Goal: Task Accomplishment & Management: Manage account settings

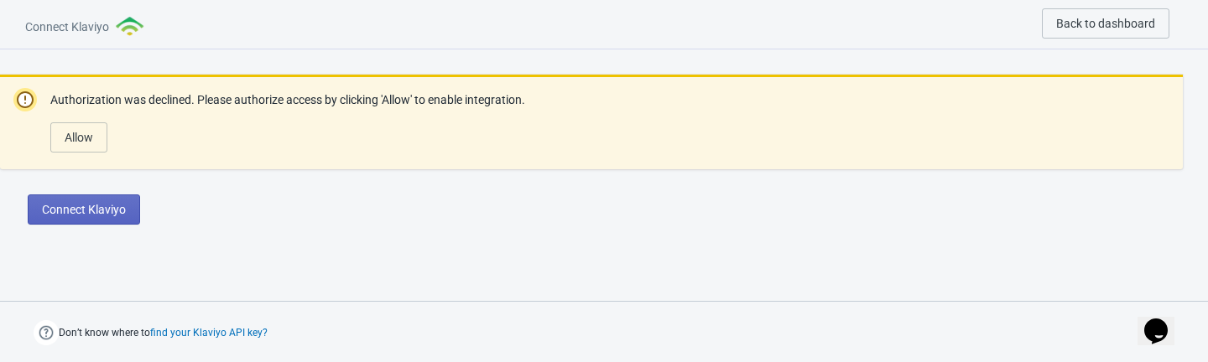
click at [222, 92] on p "Authorization was declined. Please authorize access by clicking 'Allow' to enab…" at bounding box center [287, 100] width 475 height 18
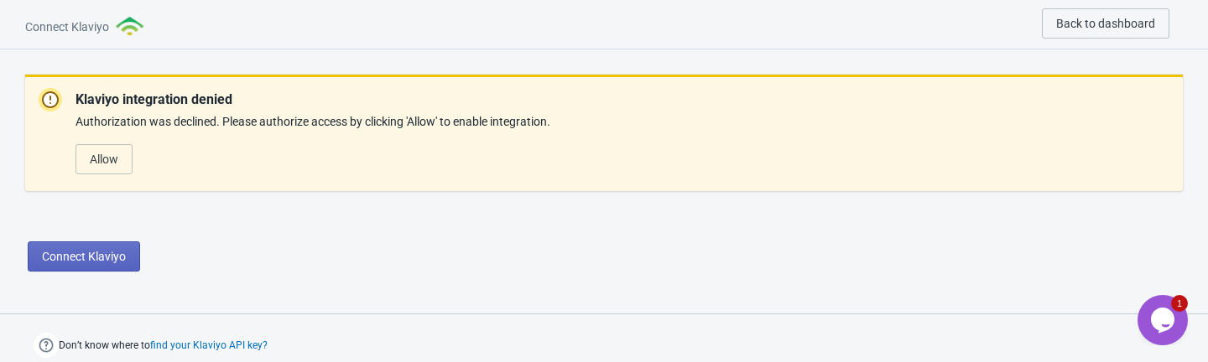
click at [51, 99] on circle at bounding box center [50, 99] width 15 height 15
click at [105, 163] on span "Allow" at bounding box center [104, 159] width 29 height 13
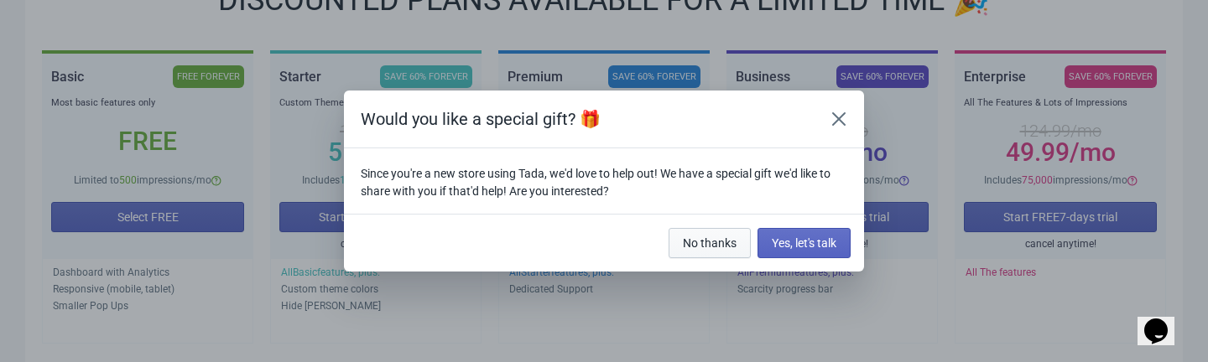
click at [707, 248] on span "No thanks" at bounding box center [710, 243] width 54 height 13
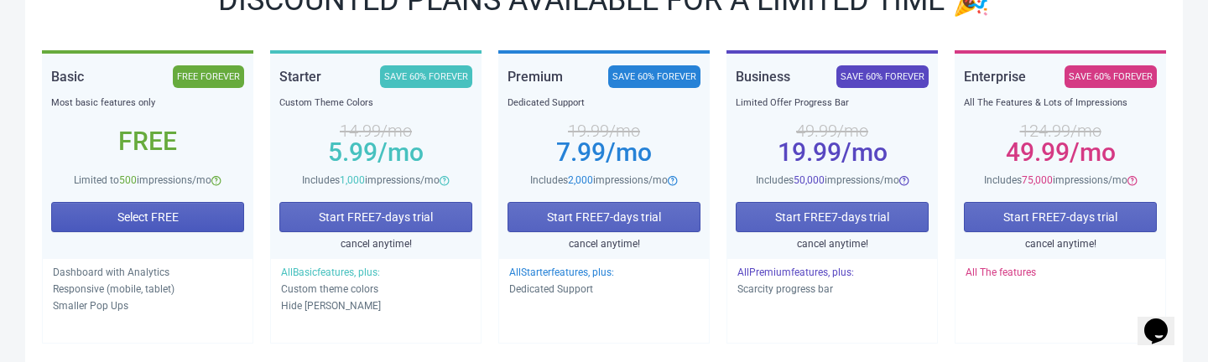
click at [150, 216] on span "Select FREE" at bounding box center [147, 217] width 61 height 13
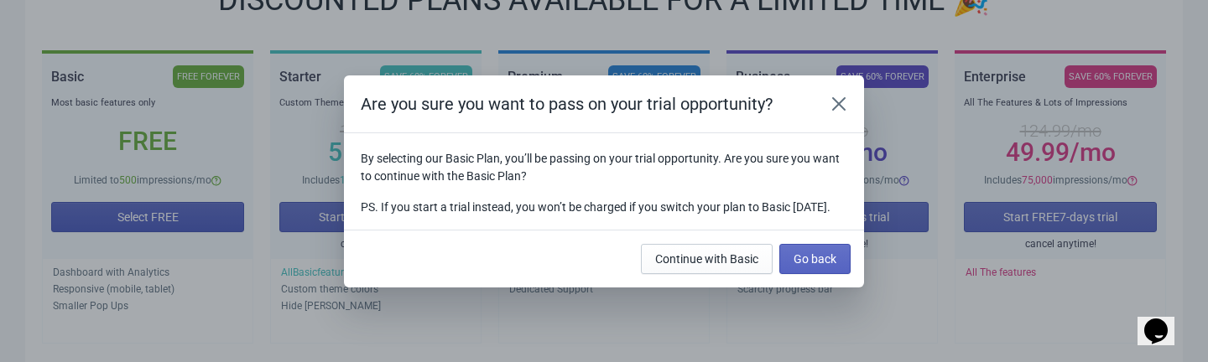
scroll to position [0, 0]
click at [735, 263] on span "Continue with Basic" at bounding box center [706, 259] width 103 height 13
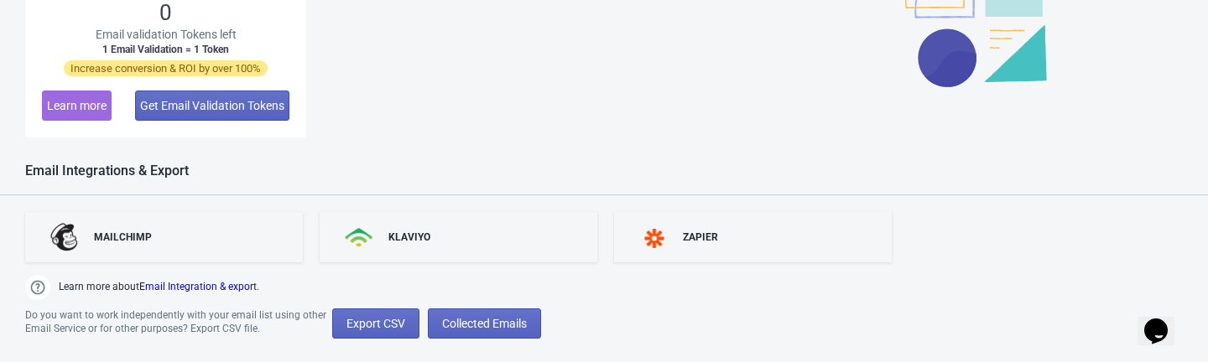
scroll to position [1416, 0]
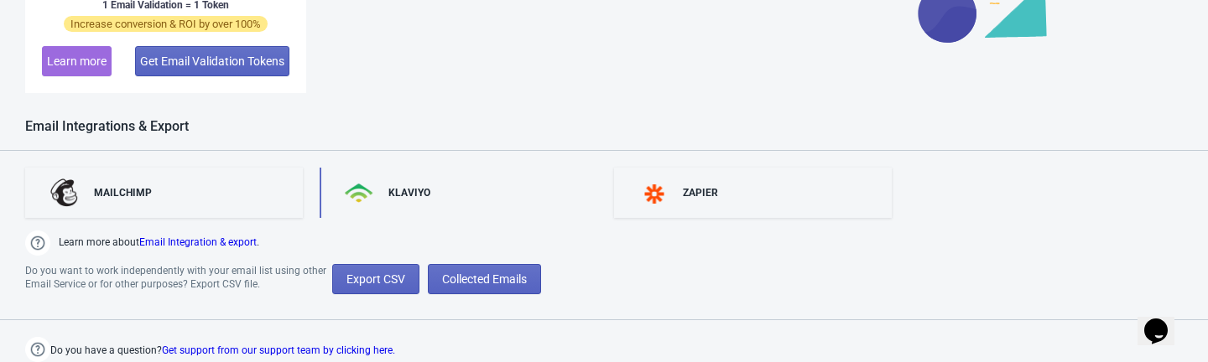
click at [458, 209] on div "KLAVIYO" at bounding box center [459, 193] width 278 height 50
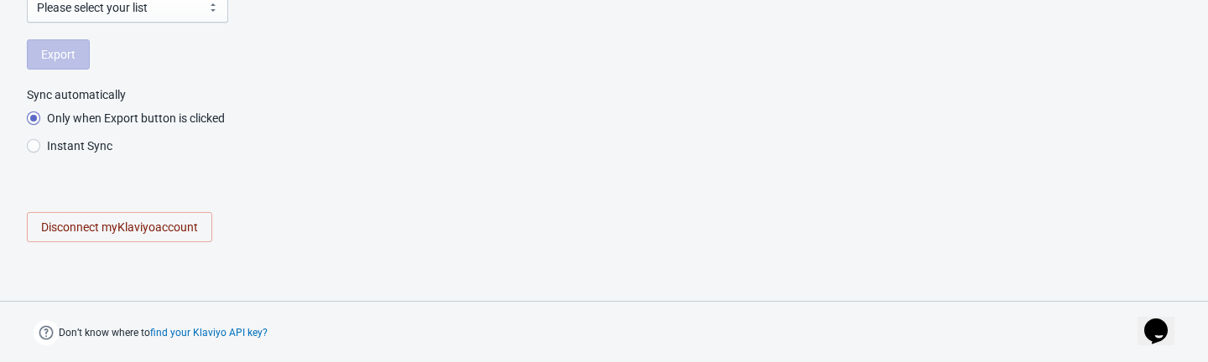
radio input "true"
select select "Svki5Q"
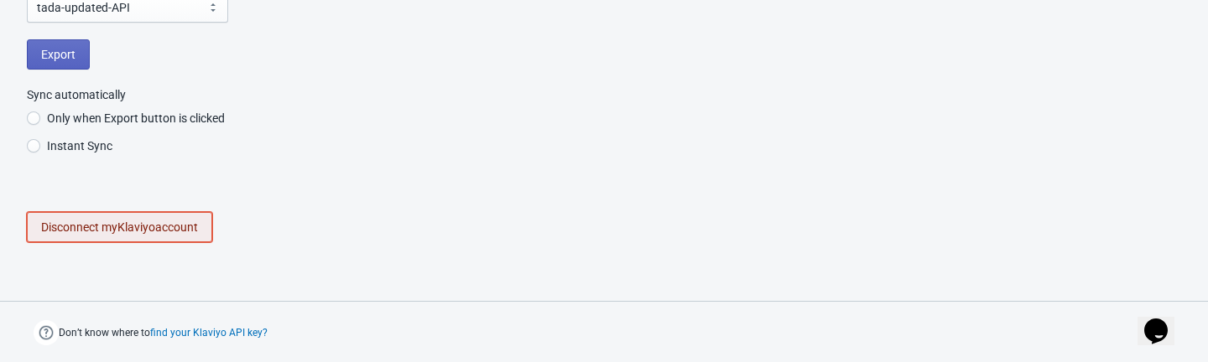
click at [180, 225] on span "Disconnect my Klaviyo account" at bounding box center [119, 227] width 157 height 13
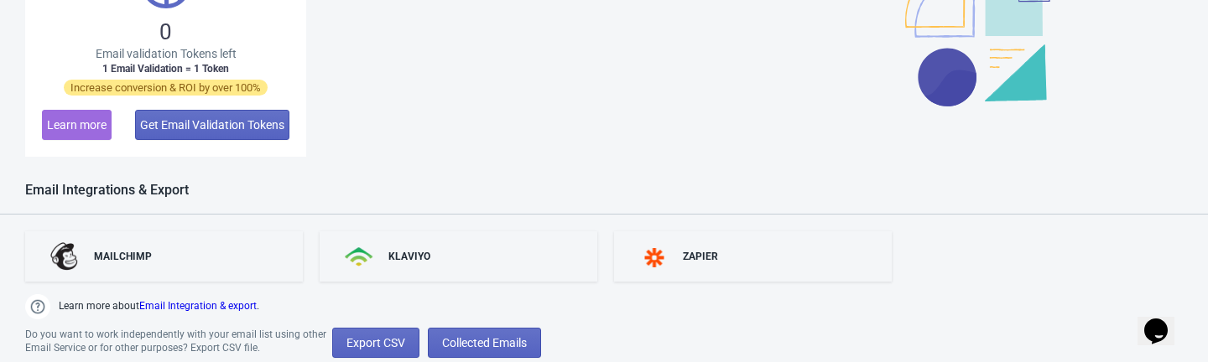
scroll to position [1416, 0]
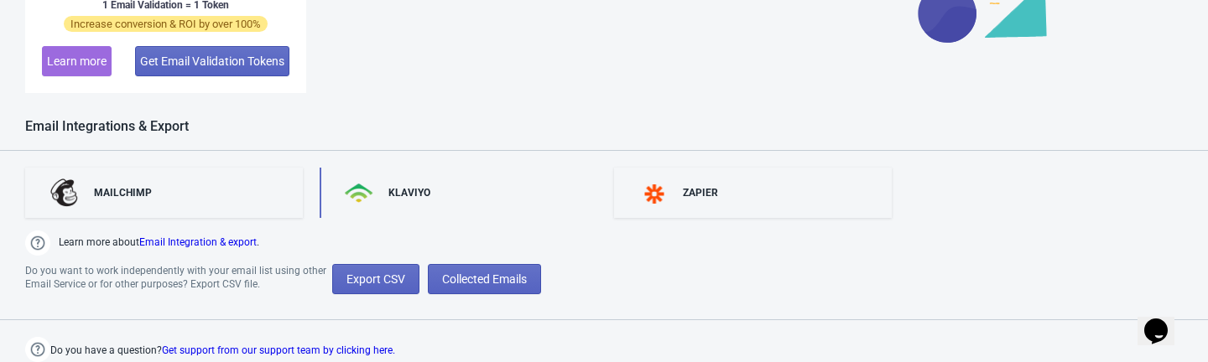
click at [427, 200] on div "KLAVIYO" at bounding box center [459, 193] width 278 height 50
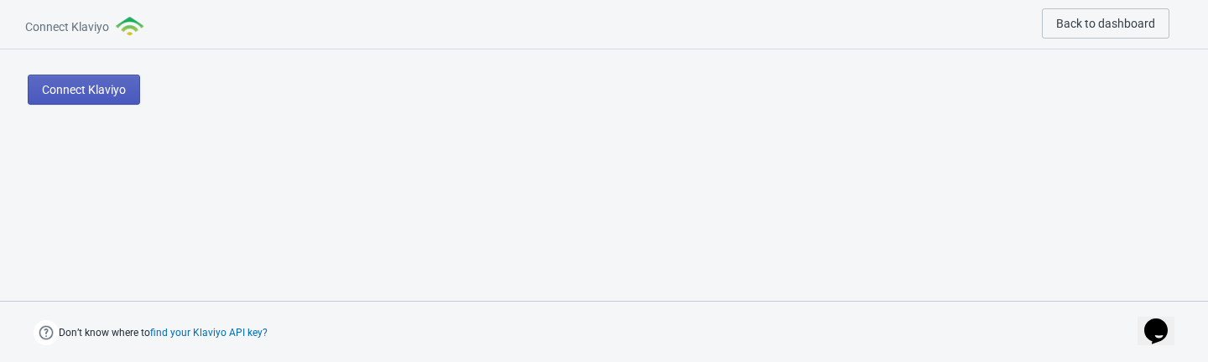
click at [117, 91] on span "Connect Klaviyo" at bounding box center [84, 89] width 84 height 13
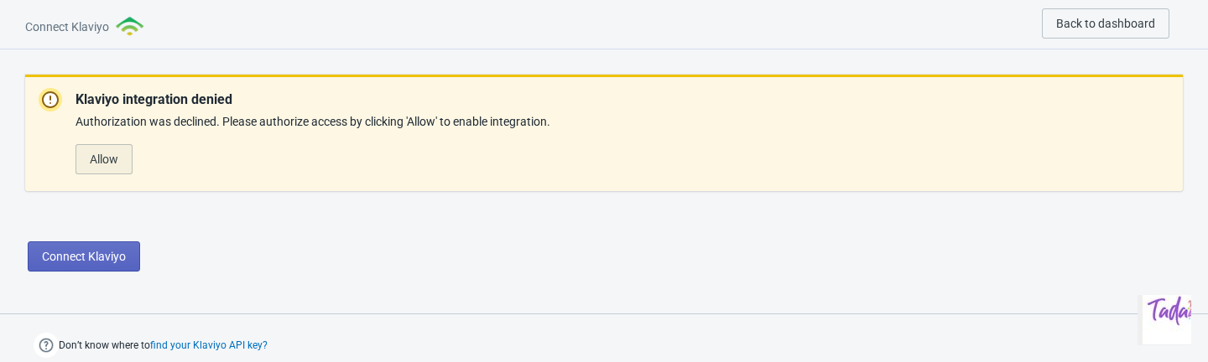
click at [110, 164] on span "Allow" at bounding box center [104, 159] width 29 height 13
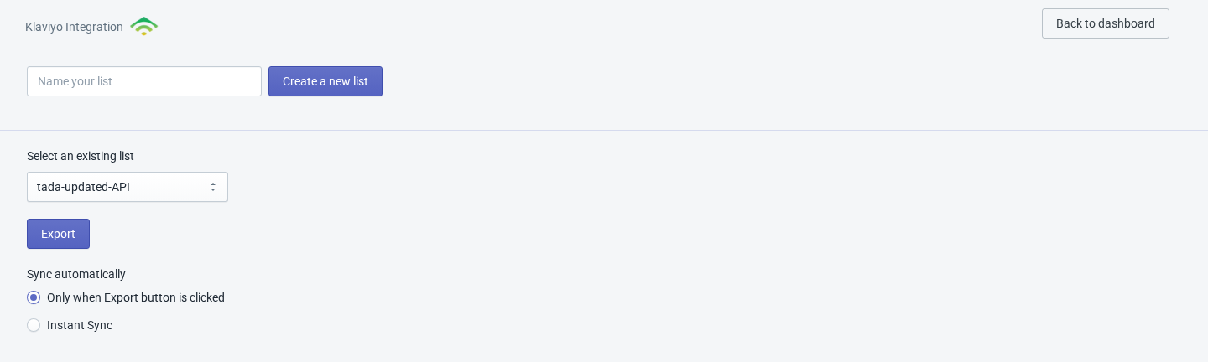
select select "Svki5Q"
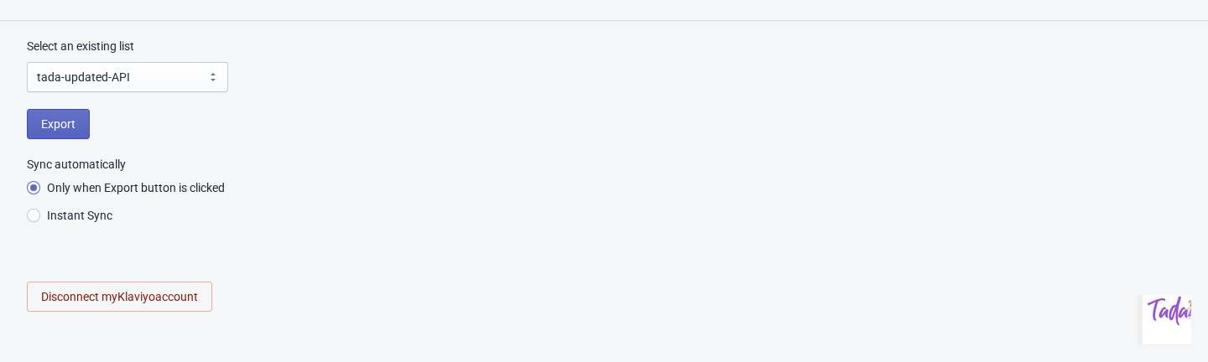
scroll to position [39, 0]
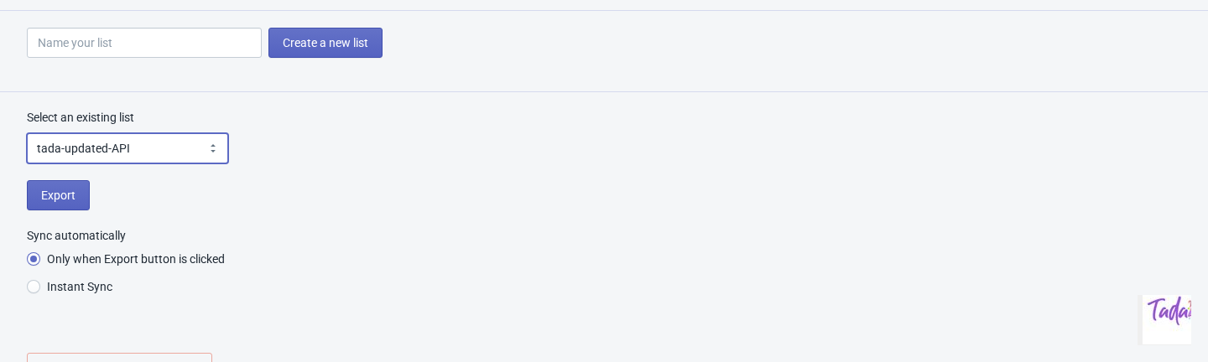
click at [179, 146] on select "Please select your list tada-updated-API tada staging Preview List Marketing Em…" at bounding box center [127, 148] width 201 height 30
click at [27, 133] on select "Please select your list tada-updated-API tada staging Preview List Marketing Em…" at bounding box center [127, 148] width 201 height 30
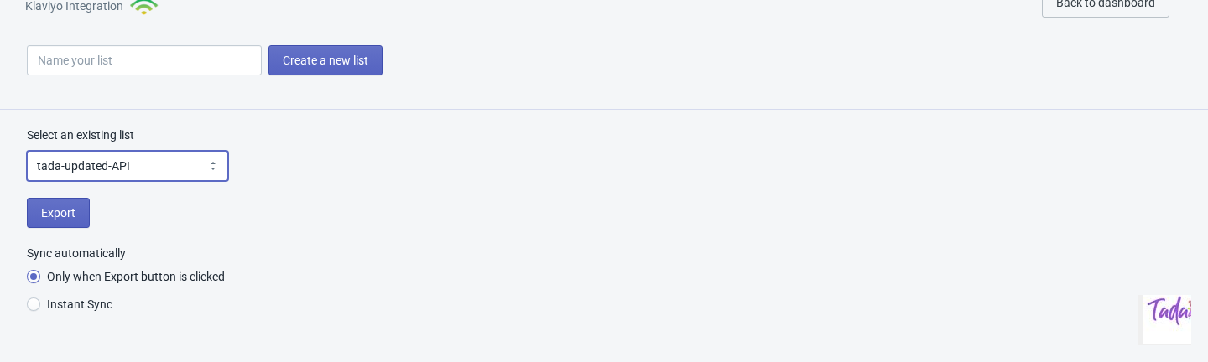
scroll to position [20, 0]
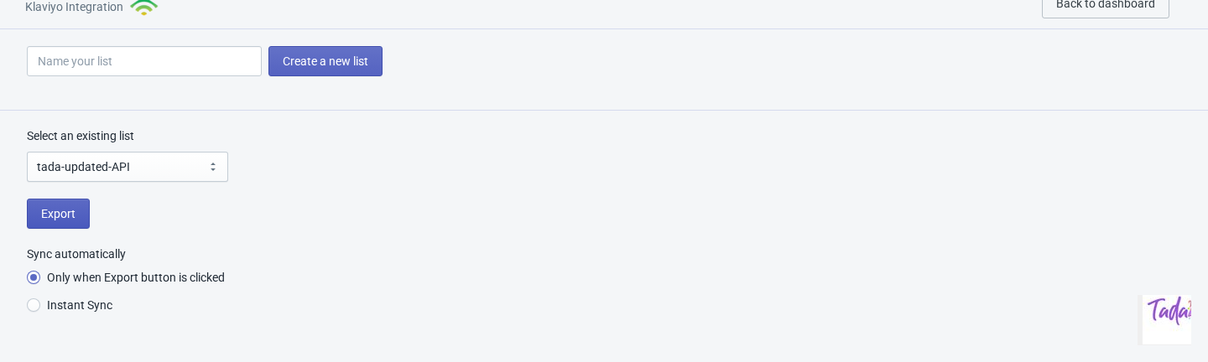
click at [70, 211] on span "Export" at bounding box center [58, 213] width 34 height 13
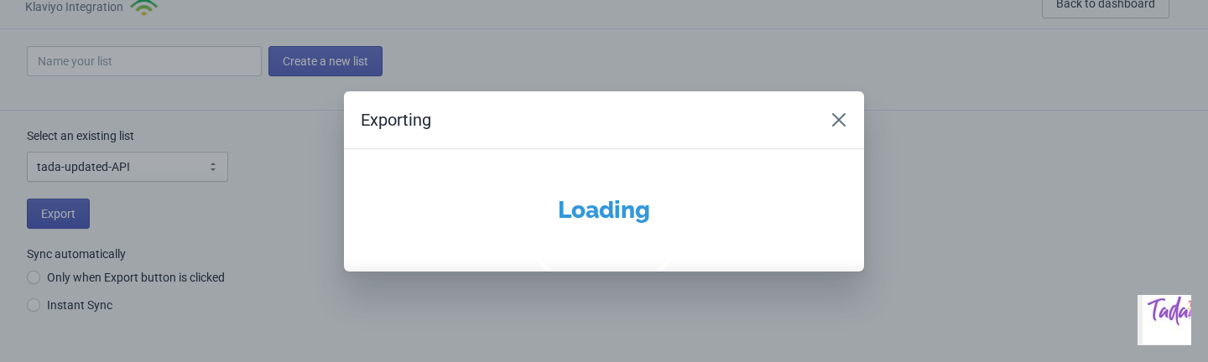
radio input "true"
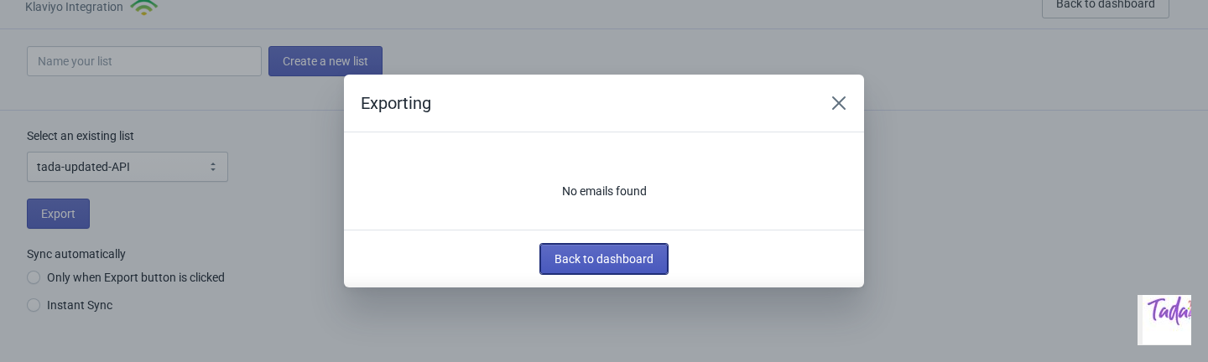
click at [637, 262] on span "Back to dashboard" at bounding box center [604, 259] width 99 height 13
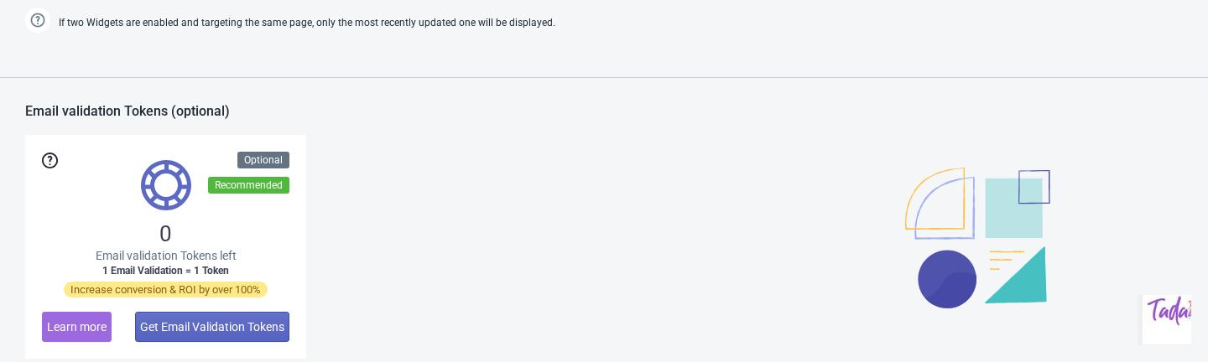
scroll to position [1416, 0]
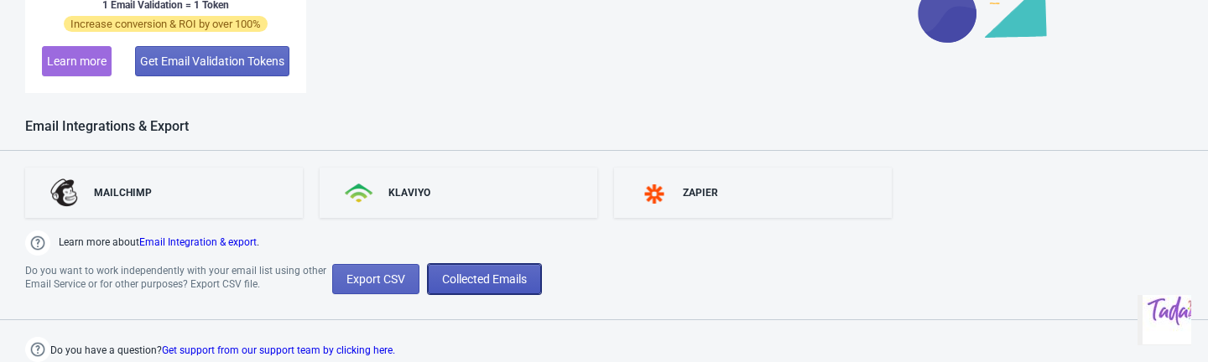
click at [477, 278] on span "Collected Emails" at bounding box center [484, 279] width 85 height 13
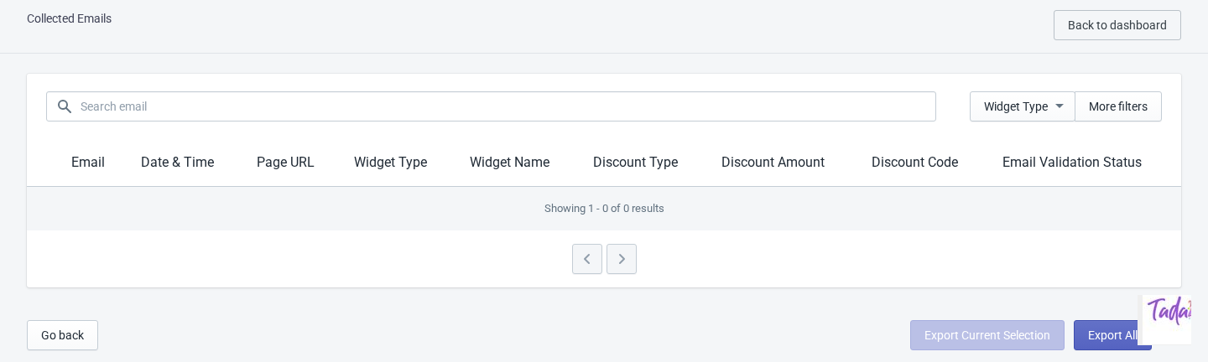
click at [586, 203] on div "Showing 1 - 0 of 0 results" at bounding box center [604, 209] width 1155 height 44
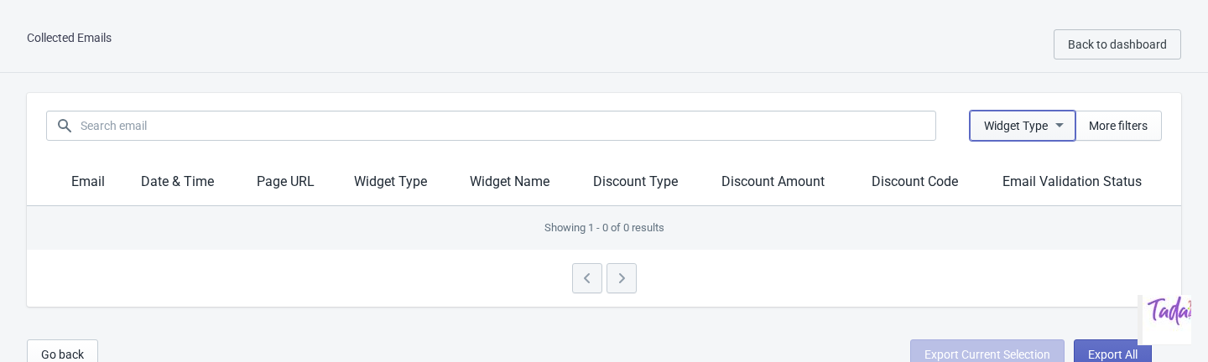
click at [995, 120] on span "Widget Type" at bounding box center [1016, 125] width 64 height 13
click at [1112, 121] on span "More filters" at bounding box center [1118, 125] width 59 height 13
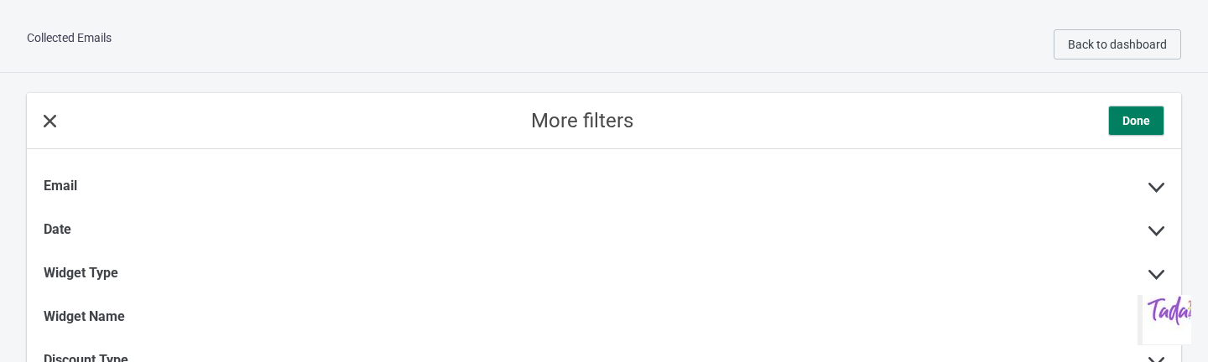
click at [49, 130] on div "More filters Done" at bounding box center [604, 121] width 1155 height 56
click at [49, 122] on icon at bounding box center [50, 121] width 13 height 13
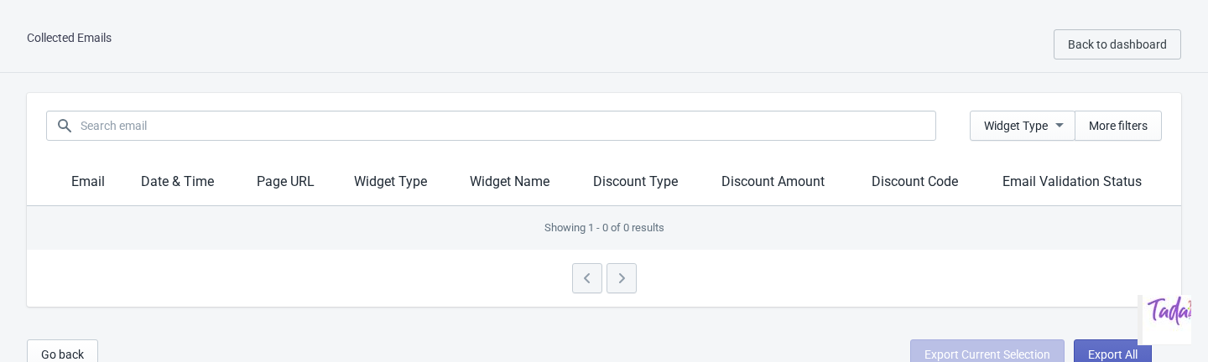
scroll to position [19, 0]
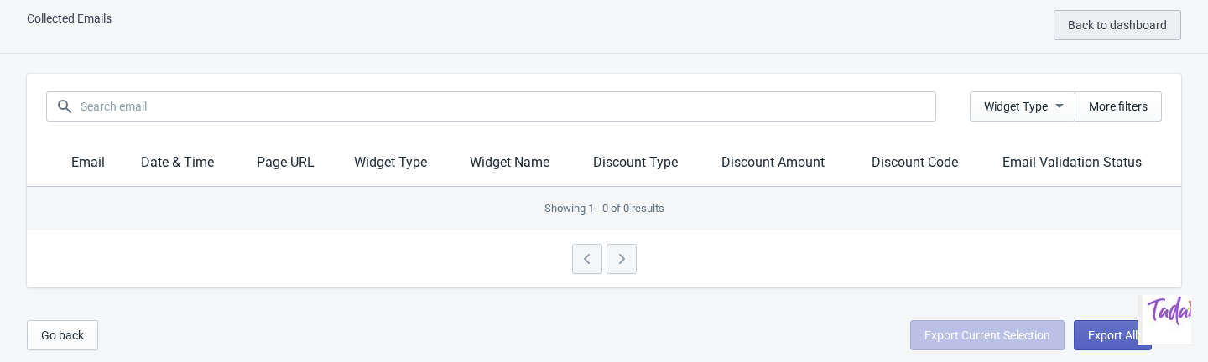
click at [1084, 18] on span "Back to dashboard" at bounding box center [1117, 24] width 99 height 13
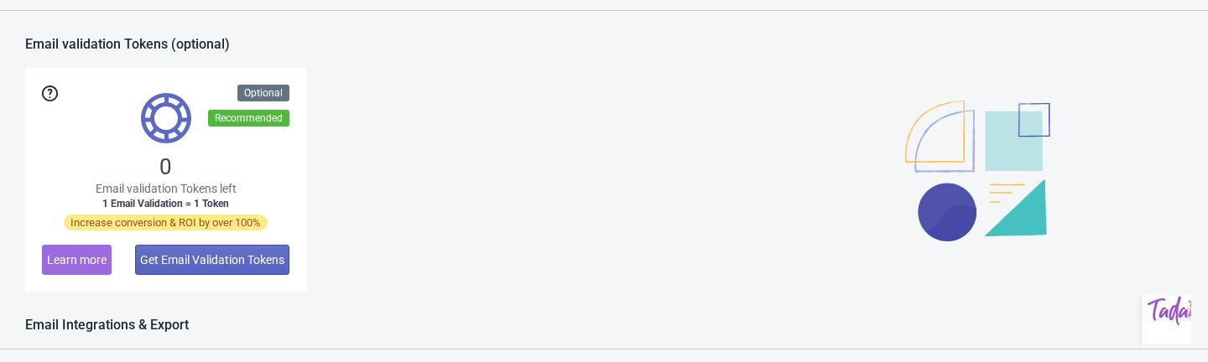
scroll to position [1416, 0]
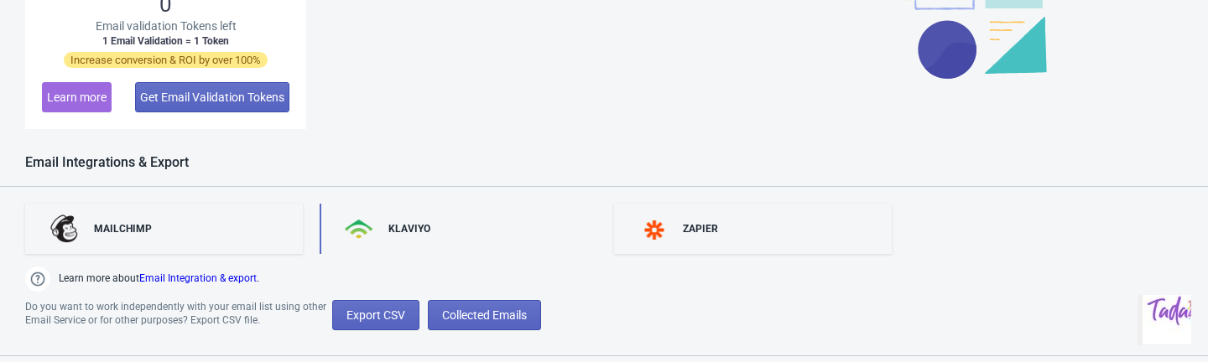
click at [480, 231] on div "KLAVIYO" at bounding box center [459, 229] width 278 height 50
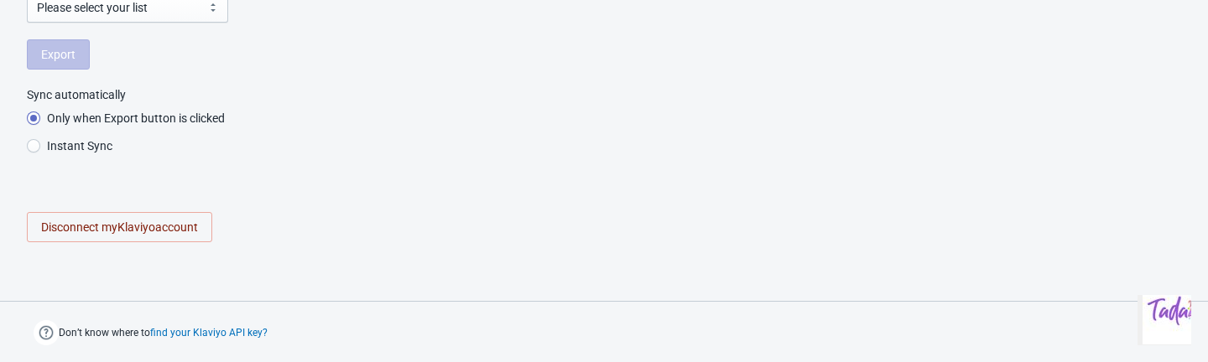
select select "Svki5Q"
radio input "true"
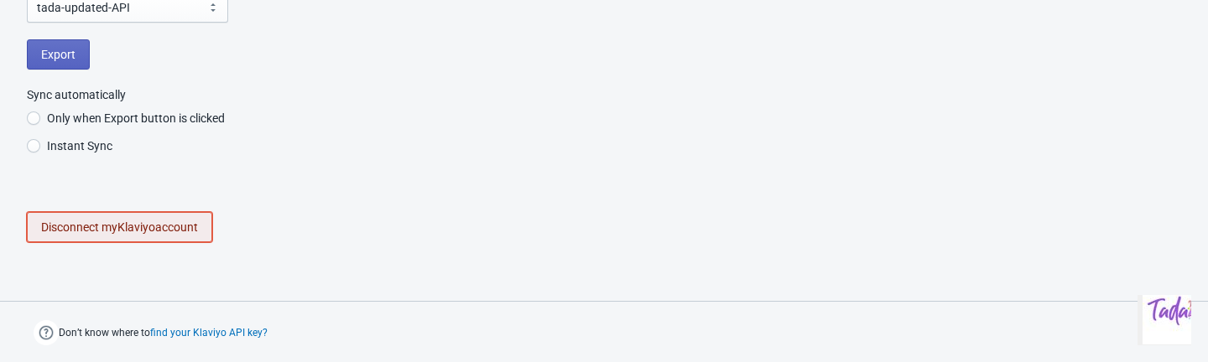
click at [110, 221] on span "Disconnect my Klaviyo account" at bounding box center [119, 227] width 157 height 13
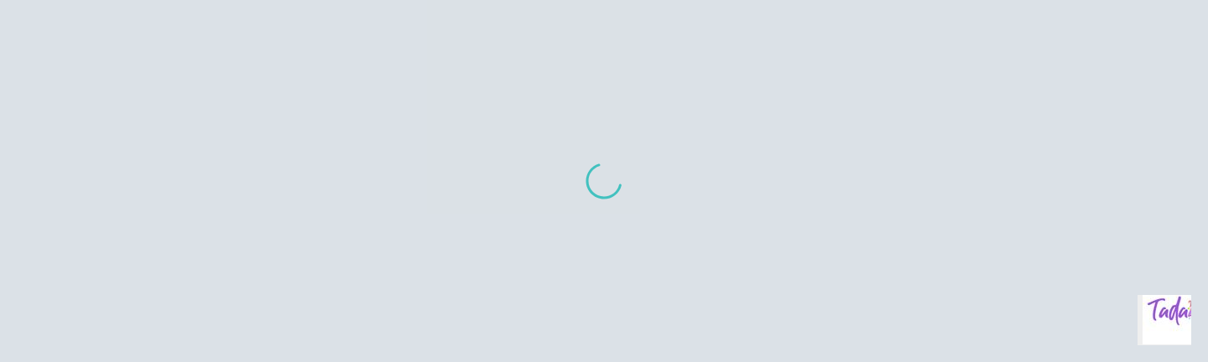
scroll to position [196, 0]
